Goal: Find specific page/section: Find specific page/section

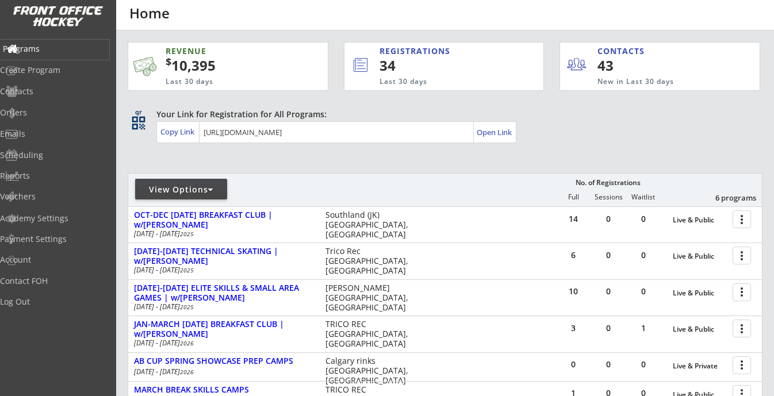
click at [58, 45] on div "Programs" at bounding box center [55, 49] width 104 height 8
click at [56, 90] on div "Contacts" at bounding box center [55, 91] width 104 height 8
select select ""Players""
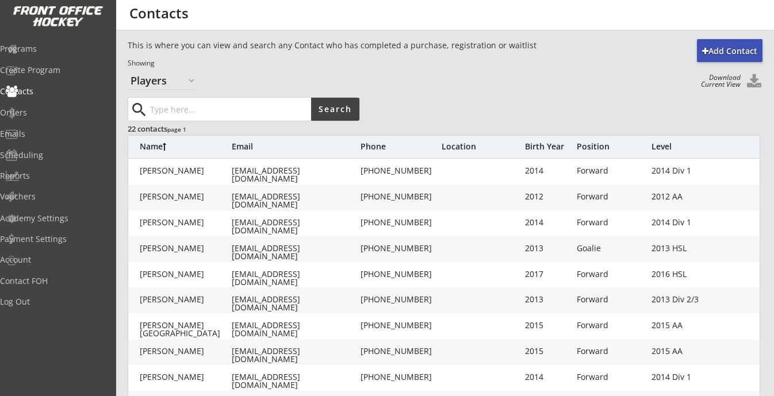
click at [162, 106] on input "input" at bounding box center [229, 109] width 163 height 23
paste input "[EMAIL_ADDRESS][DOMAIN_NAME]"
type input "[EMAIL_ADDRESS][DOMAIN_NAME]"
click at [343, 107] on button "Search" at bounding box center [335, 109] width 48 height 23
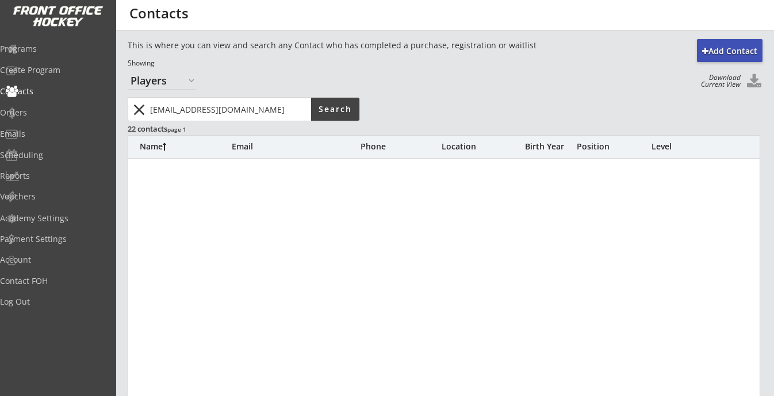
click at [146, 109] on button "close" at bounding box center [138, 110] width 19 height 18
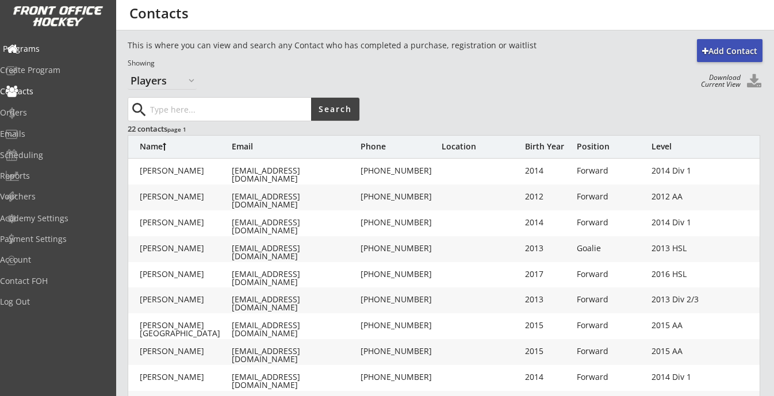
click at [47, 51] on div "Programs" at bounding box center [55, 49] width 104 height 8
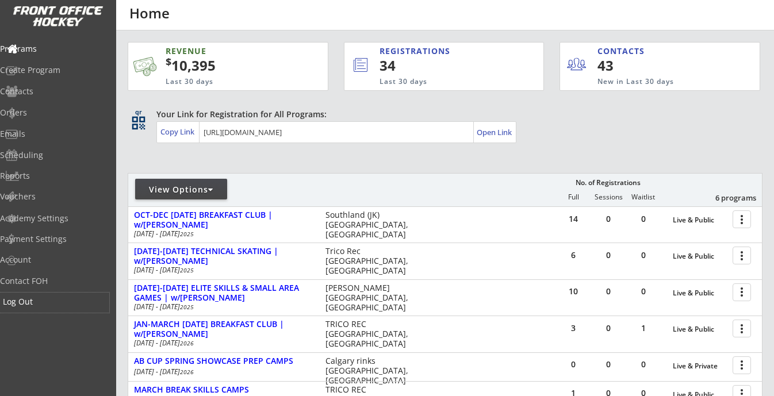
click at [40, 306] on div "Log Out" at bounding box center [55, 302] width 104 height 8
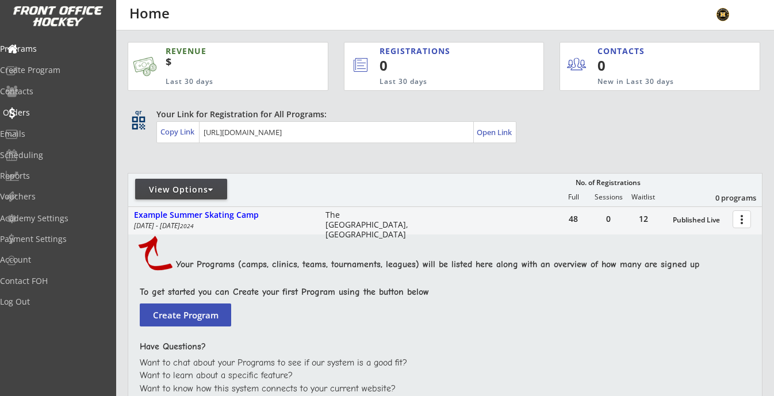
click at [51, 114] on div "Orders" at bounding box center [55, 113] width 104 height 8
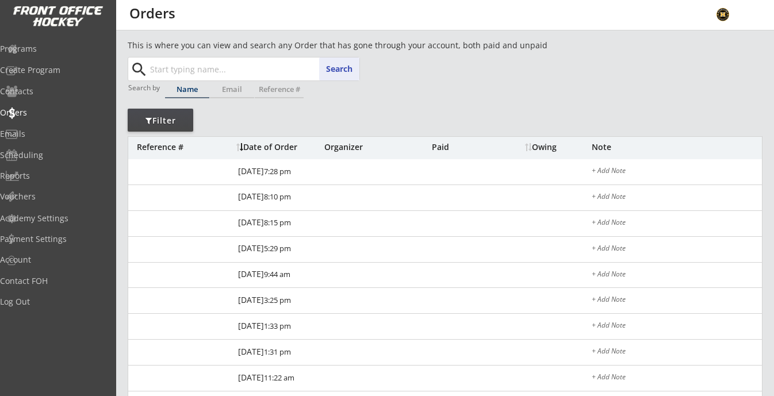
click at [172, 75] on input "text" at bounding box center [254, 69] width 212 height 23
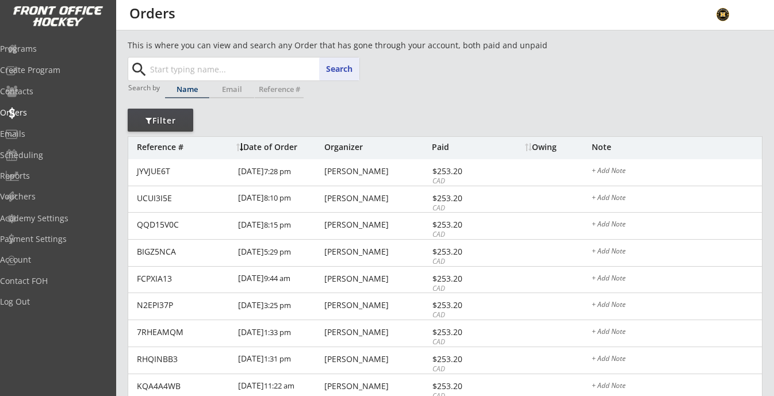
paste input "[EMAIL_ADDRESS][DOMAIN_NAME]"
type input "[EMAIL_ADDRESS][DOMAIN_NAME]"
click at [342, 67] on button "Search" at bounding box center [339, 69] width 40 height 23
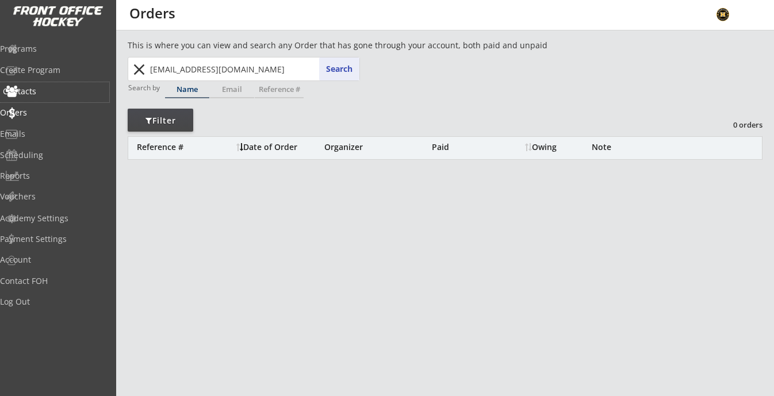
click at [54, 91] on div "Contacts" at bounding box center [55, 91] width 104 height 8
select select ""Players""
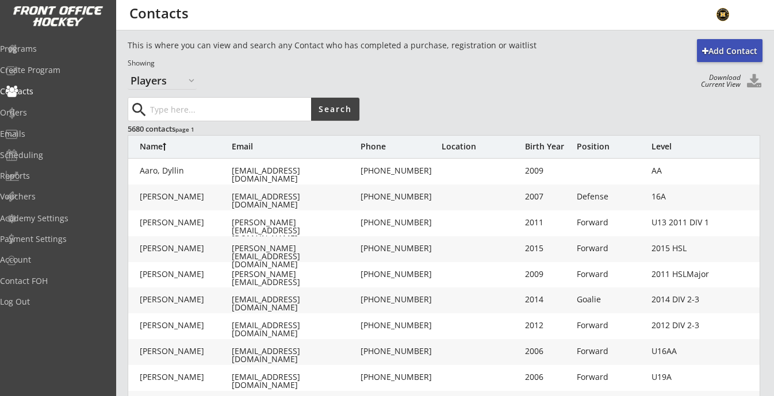
click at [196, 108] on input "input" at bounding box center [229, 109] width 163 height 23
paste input "[EMAIL_ADDRESS][DOMAIN_NAME]"
type input "[EMAIL_ADDRESS][DOMAIN_NAME]"
click at [327, 124] on div "5680 contacts page 1" at bounding box center [243, 129] width 231 height 10
click at [324, 108] on button "Search" at bounding box center [335, 109] width 48 height 23
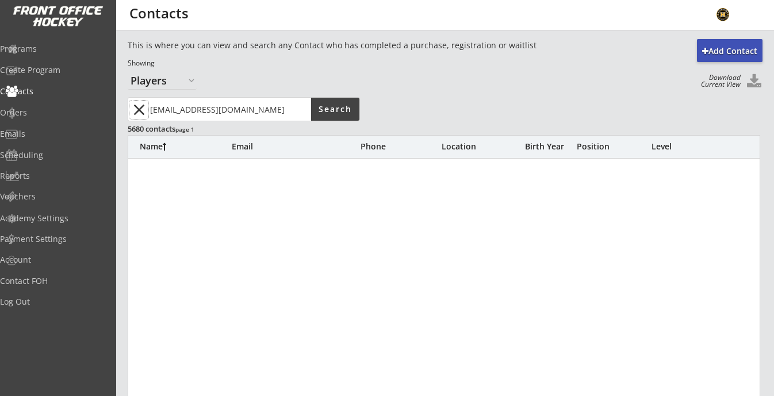
click at [139, 116] on button "close" at bounding box center [138, 110] width 19 height 18
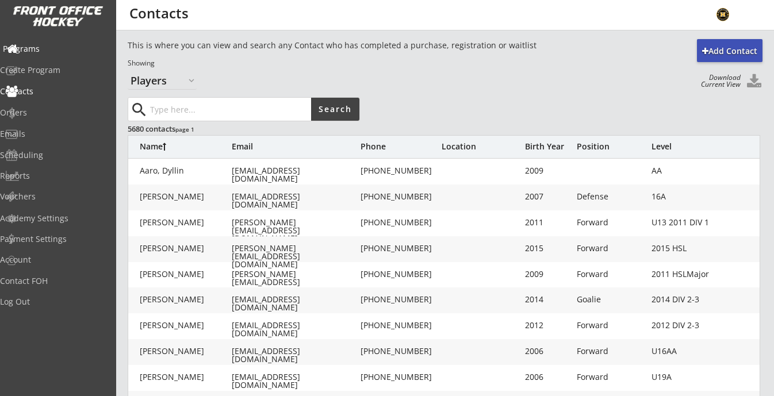
click at [60, 47] on div "Programs" at bounding box center [55, 49] width 104 height 8
